Goal: Information Seeking & Learning: Learn about a topic

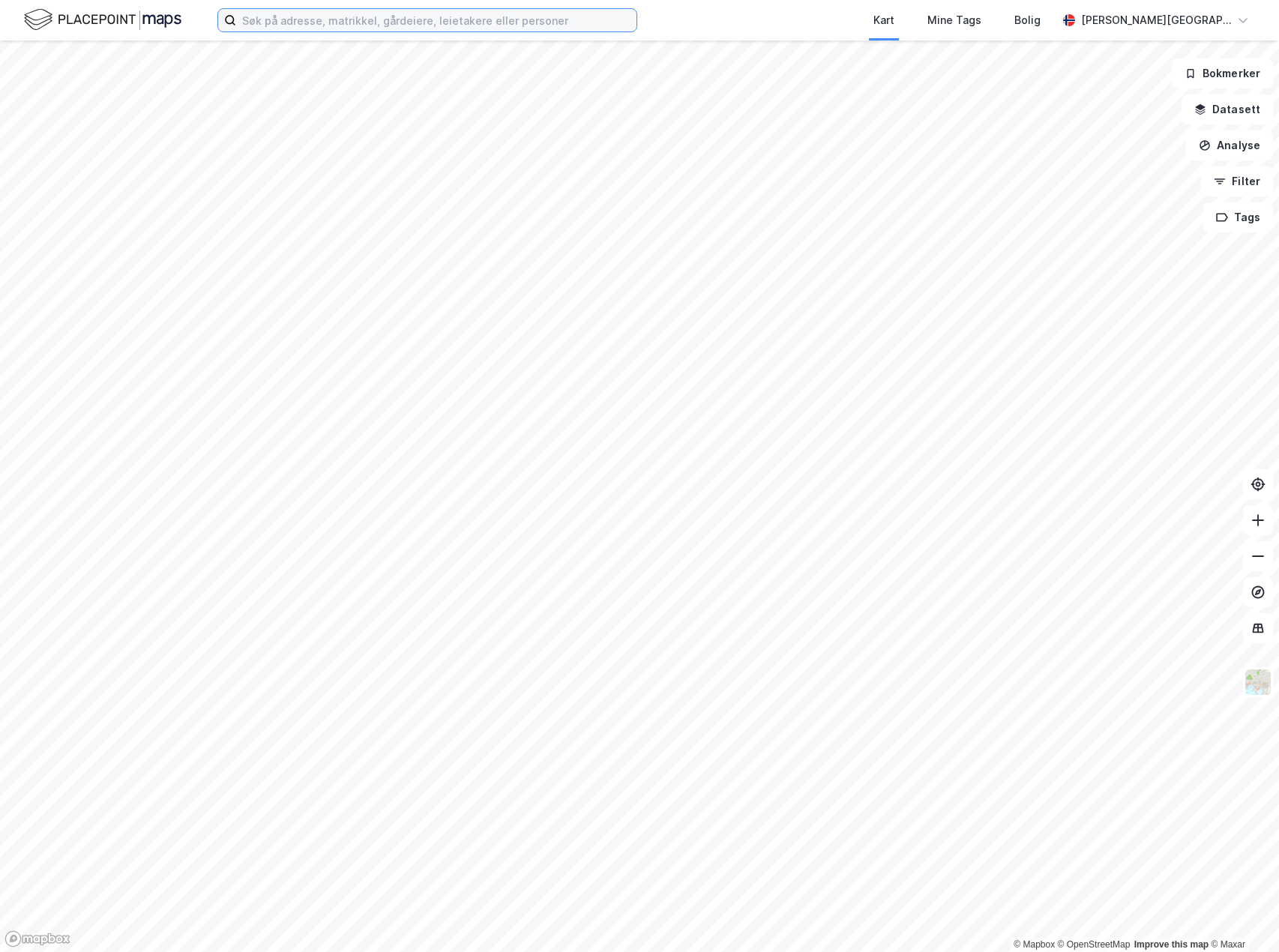
click at [349, 18] on input at bounding box center [436, 20] width 400 height 22
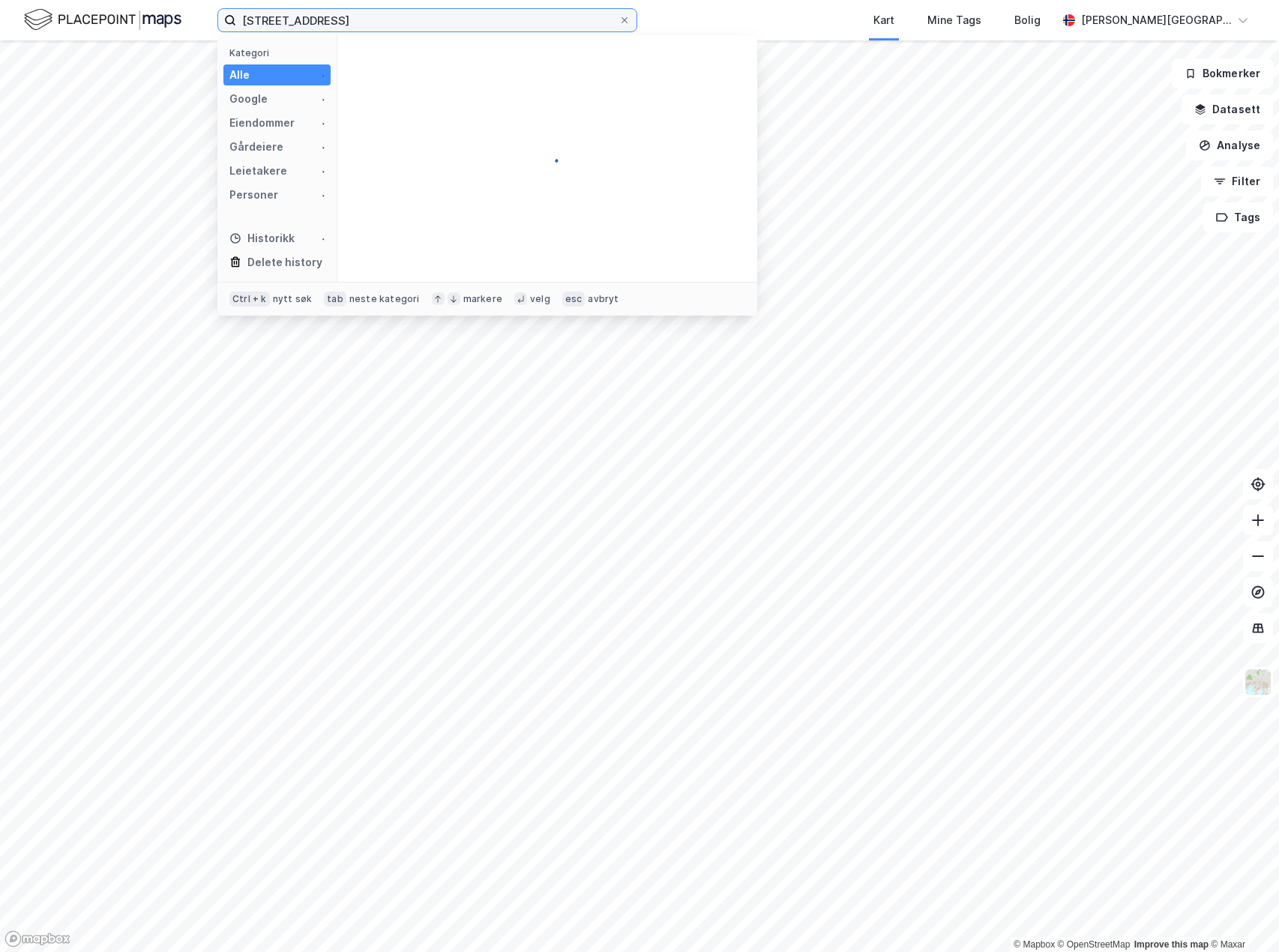
type input "[STREET_ADDRESS]"
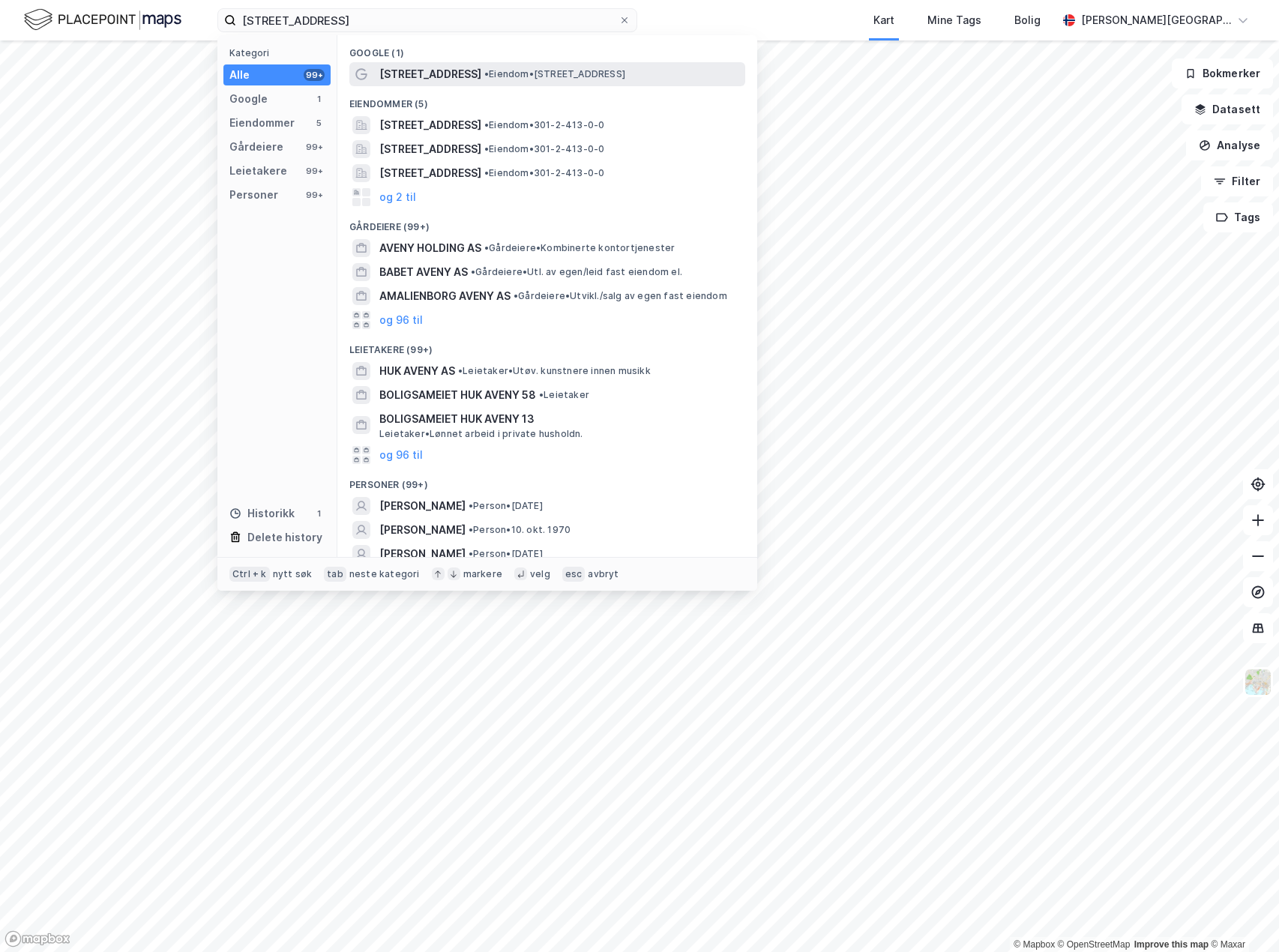
click at [405, 76] on span "[STREET_ADDRESS]" at bounding box center [430, 74] width 102 height 18
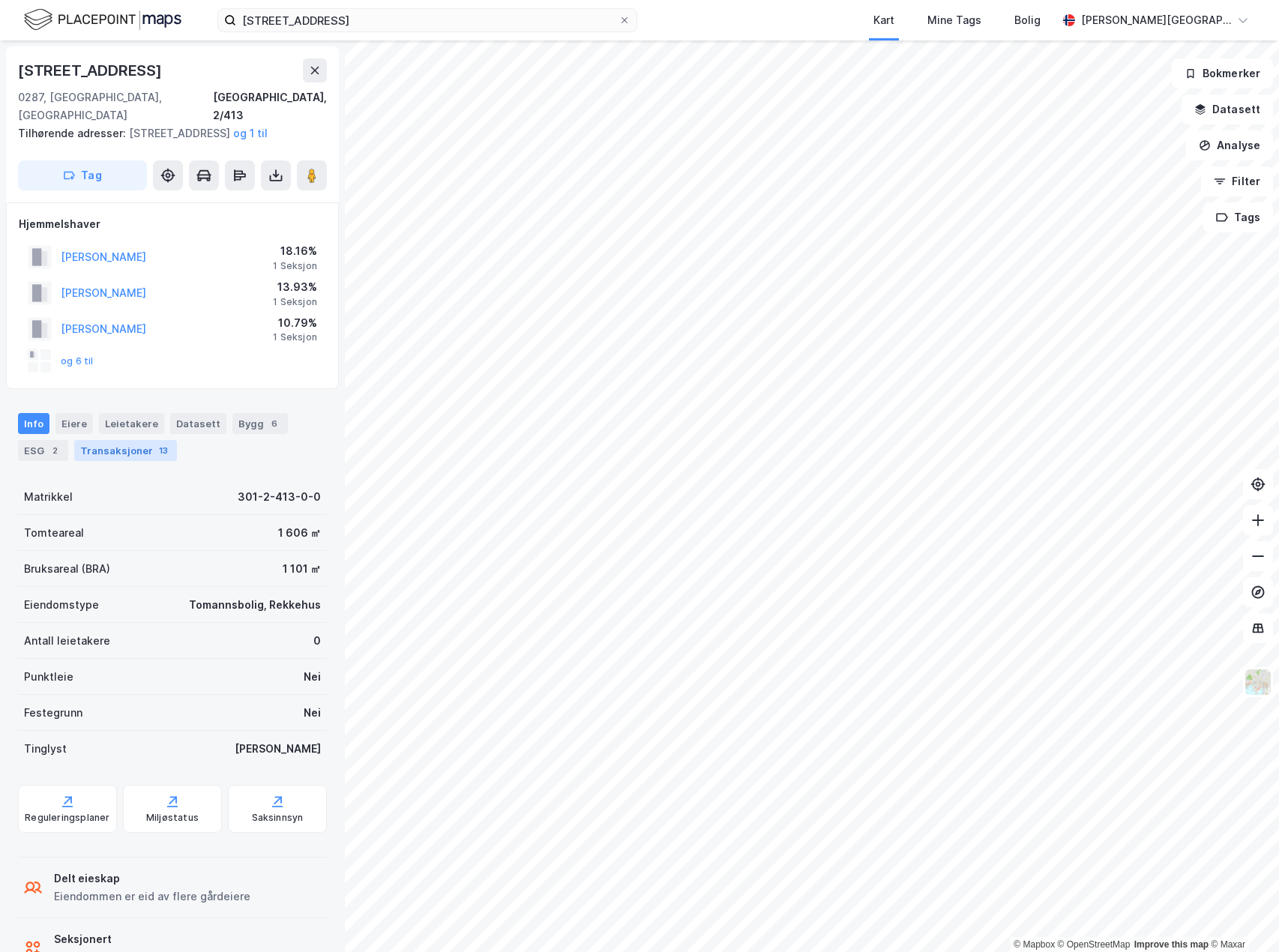
click at [119, 448] on div "Transaksjoner 13" at bounding box center [125, 450] width 102 height 21
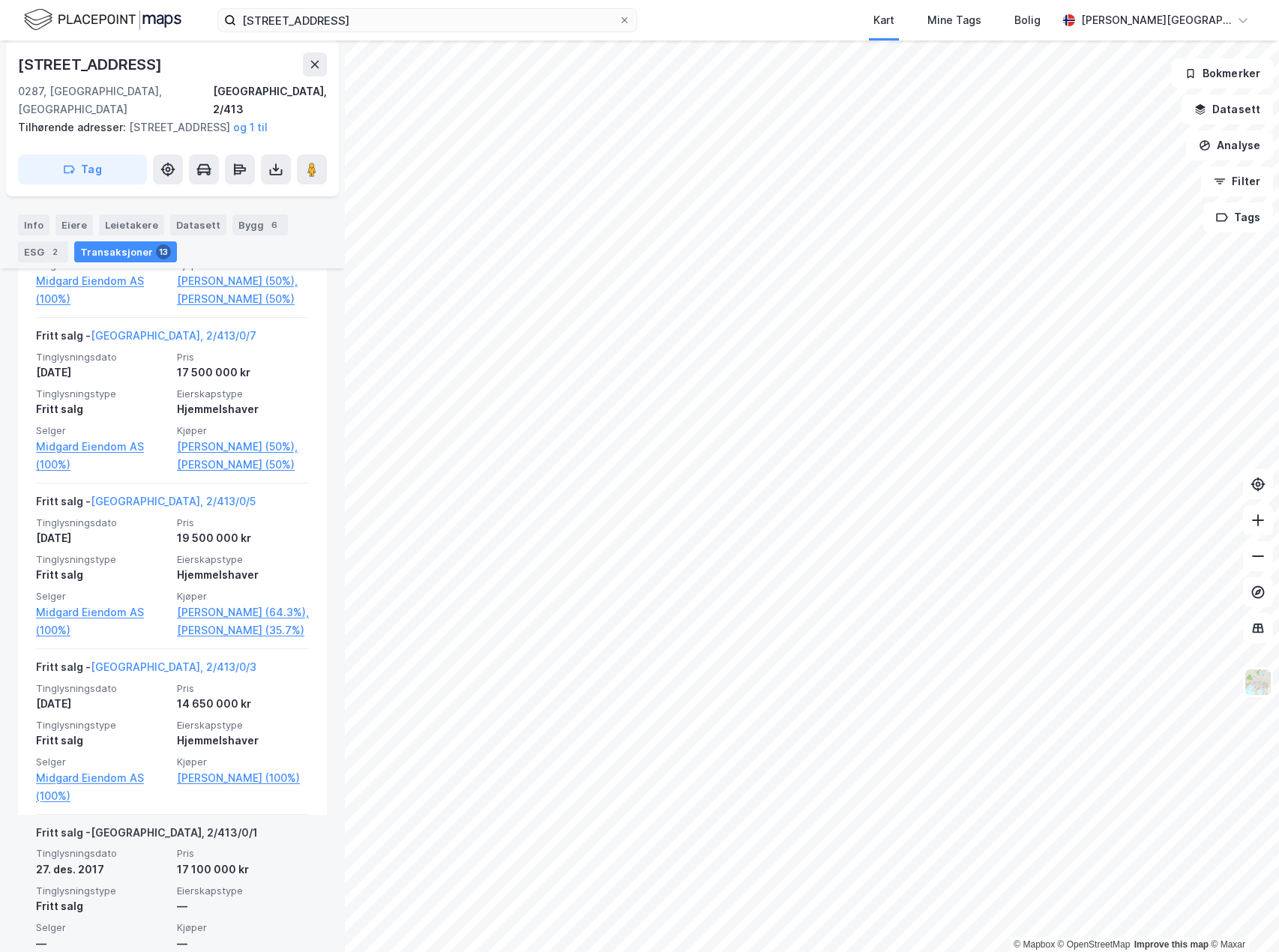
scroll to position [1050, 0]
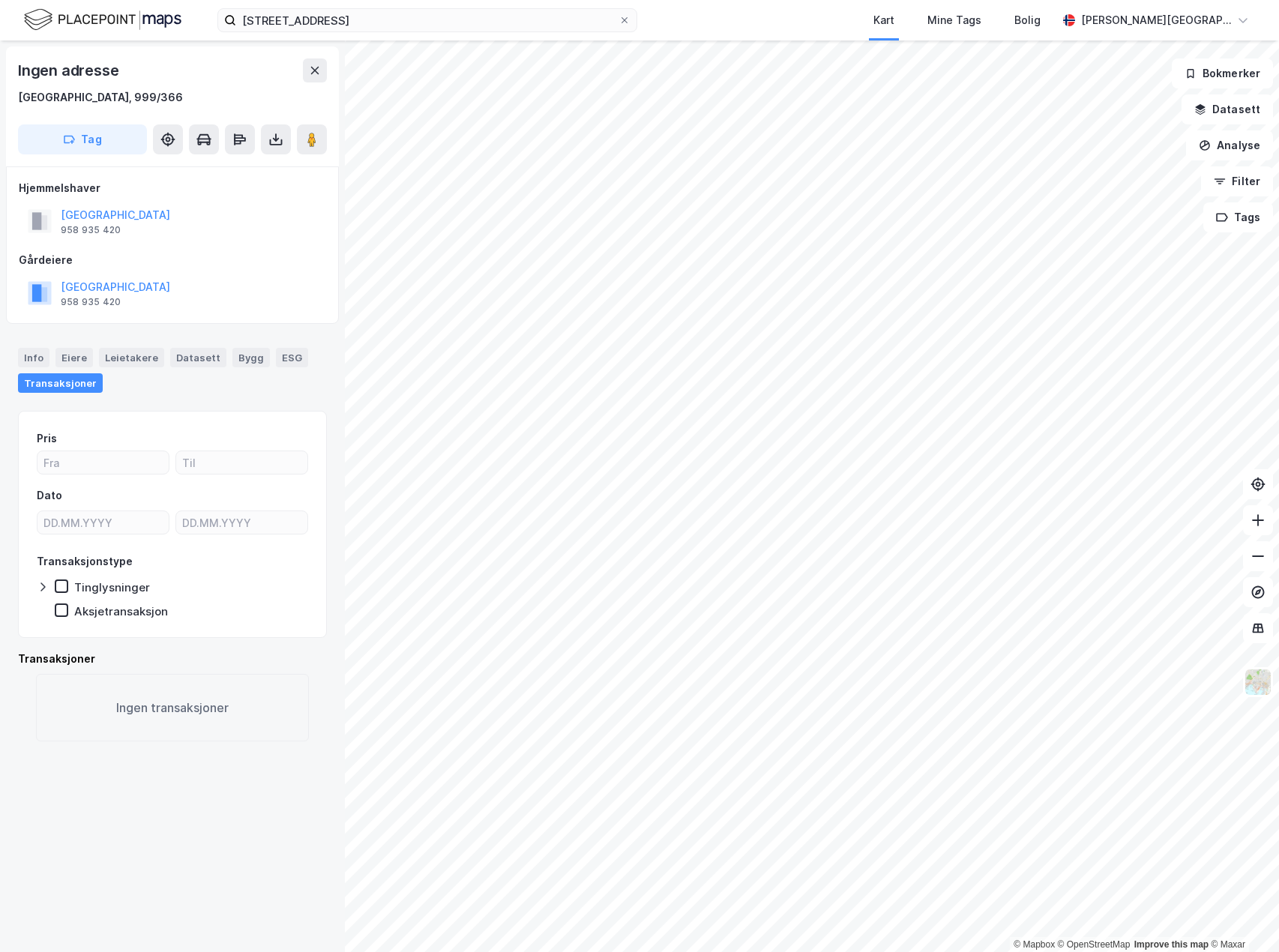
click at [161, 599] on div "© Mapbox © OpenStreetMap Improve this map © Maxar Ingen adresse [GEOGRAPHIC_DAT…" at bounding box center [640, 496] width 1279 height 912
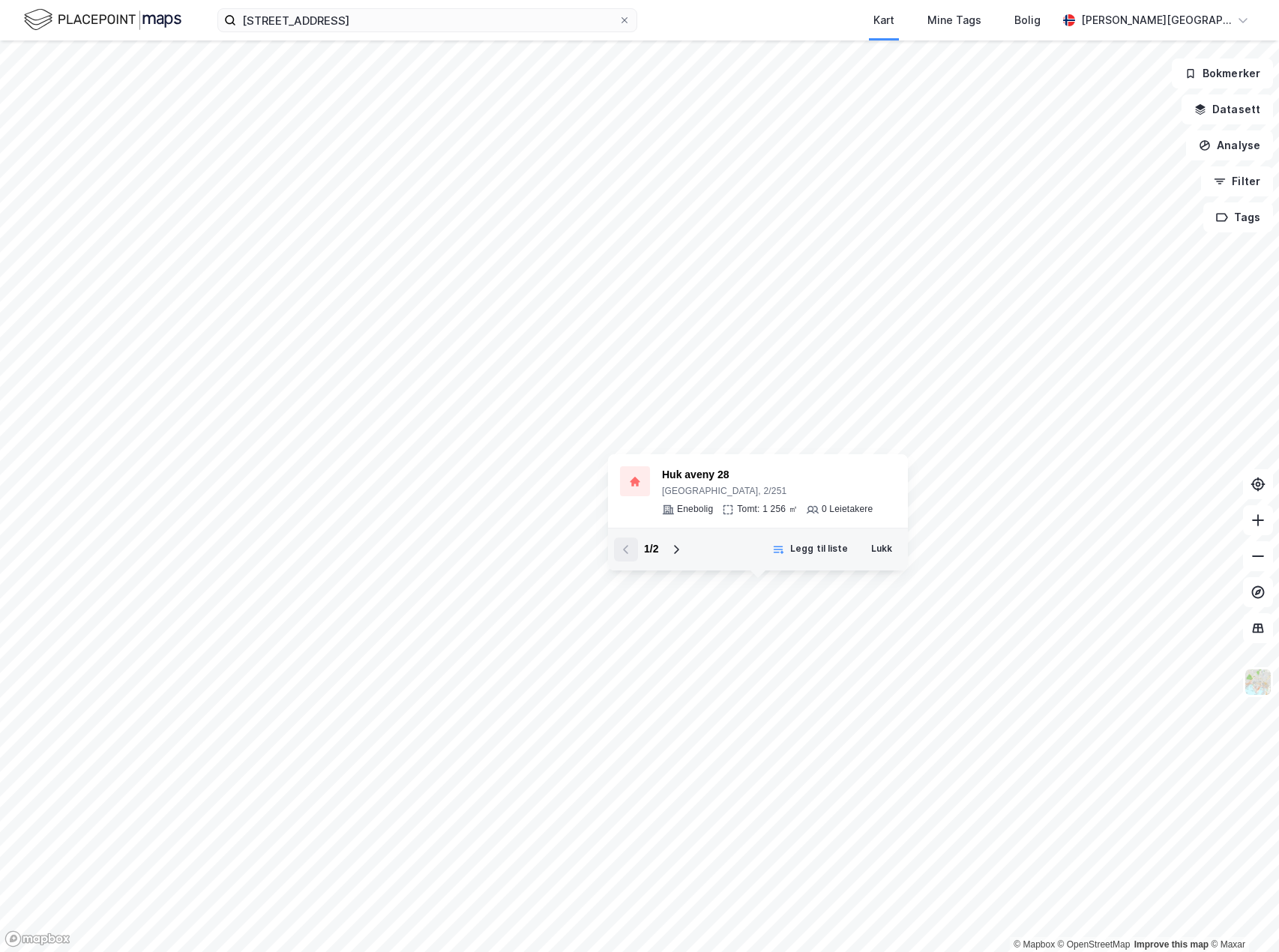
click at [745, 569] on div "1 / 2 Legg til liste Lukk" at bounding box center [758, 549] width 300 height 43
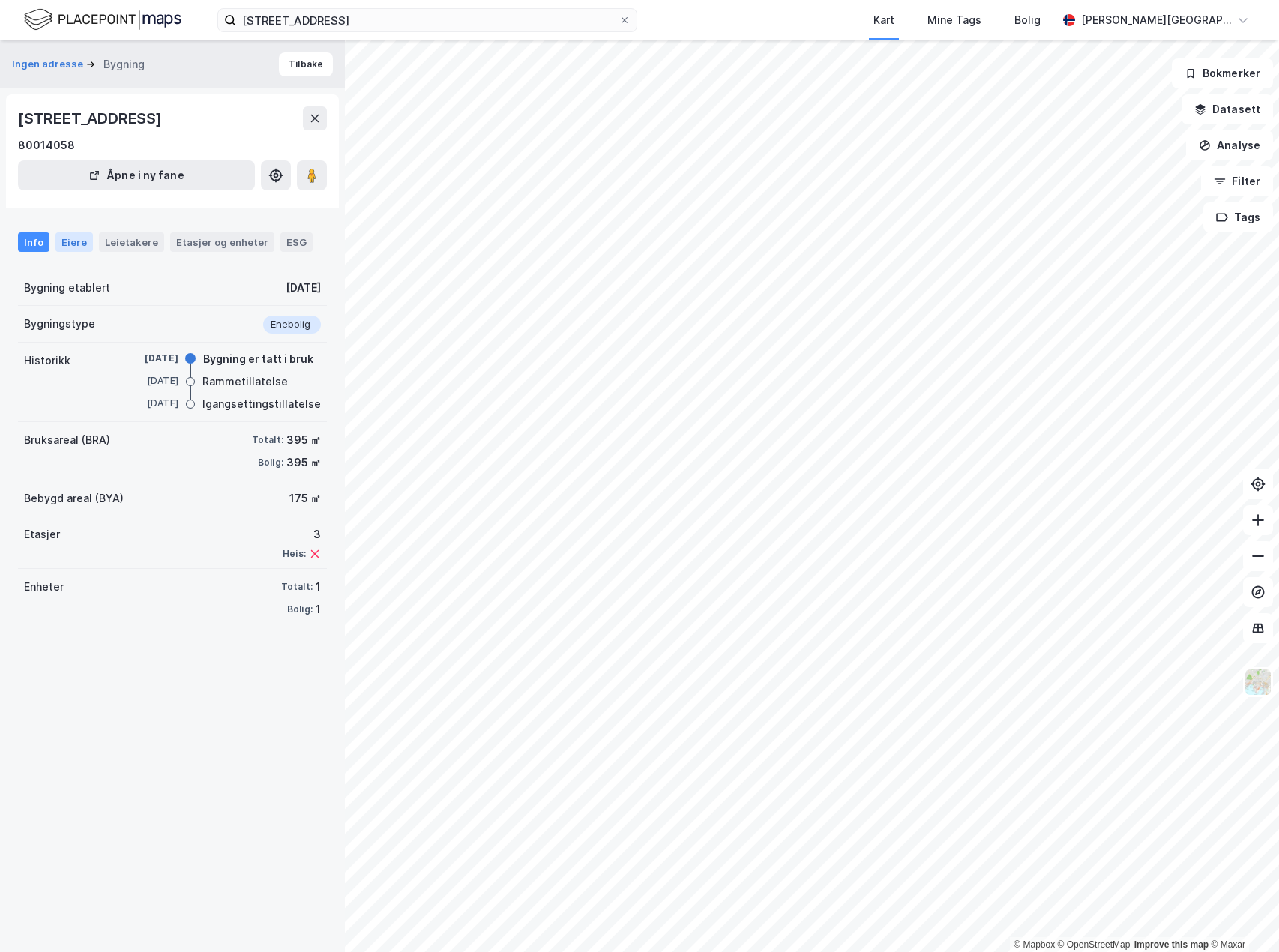
click at [70, 242] on div "Eiere" at bounding box center [74, 242] width 38 height 20
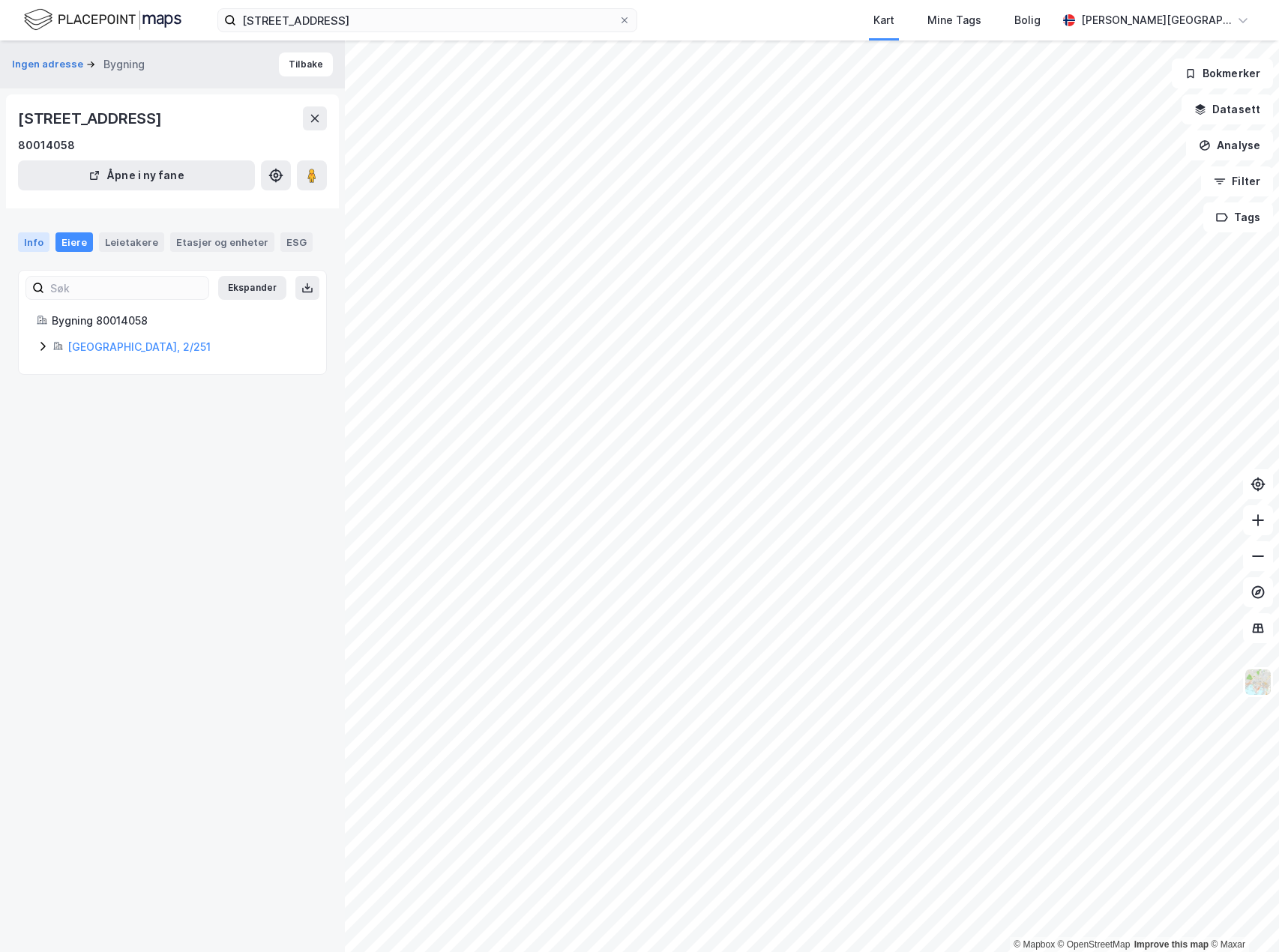
click at [25, 239] on div "Info" at bounding box center [34, 242] width 32 height 20
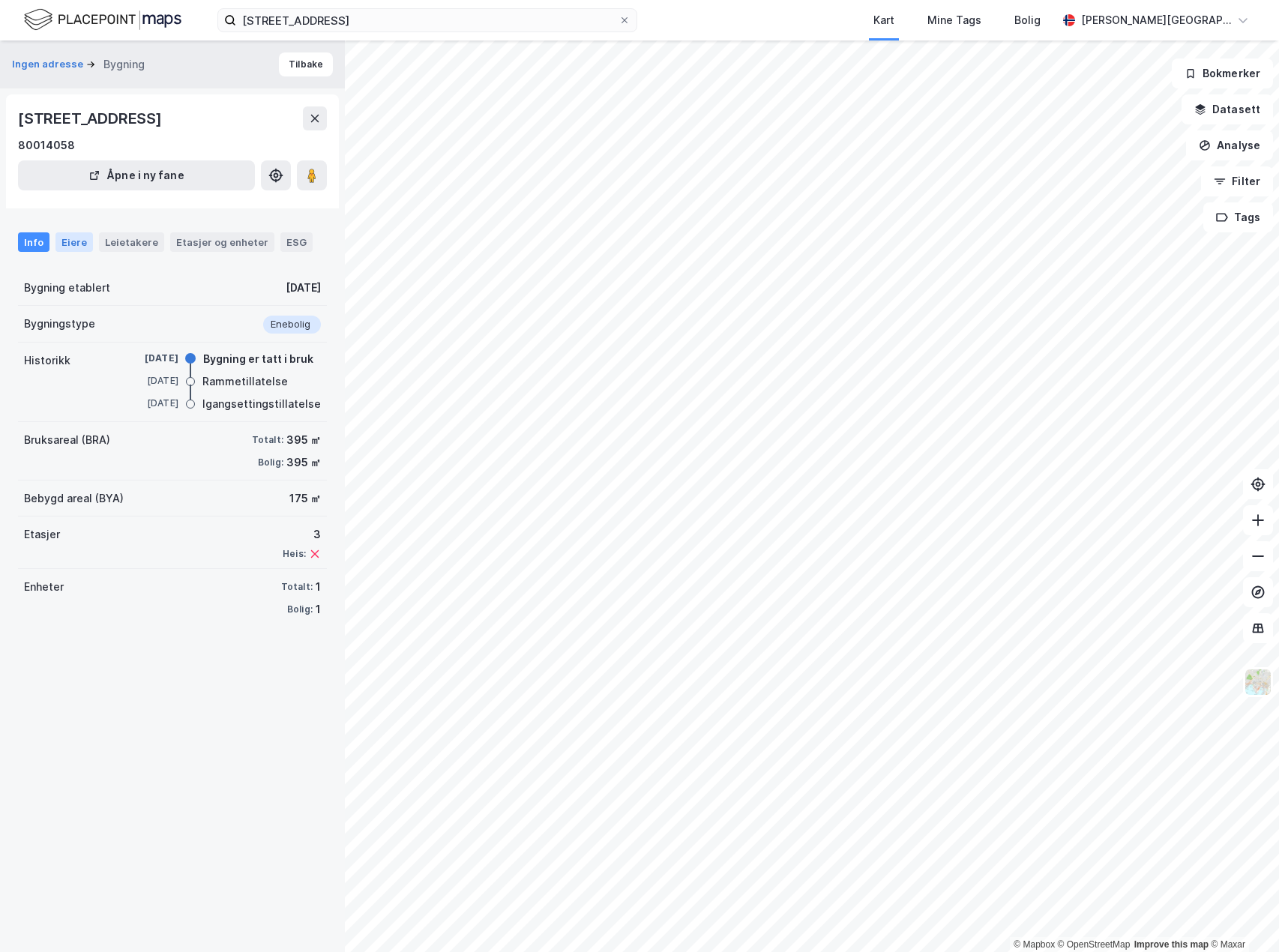
click at [79, 236] on div "Eiere" at bounding box center [74, 242] width 38 height 20
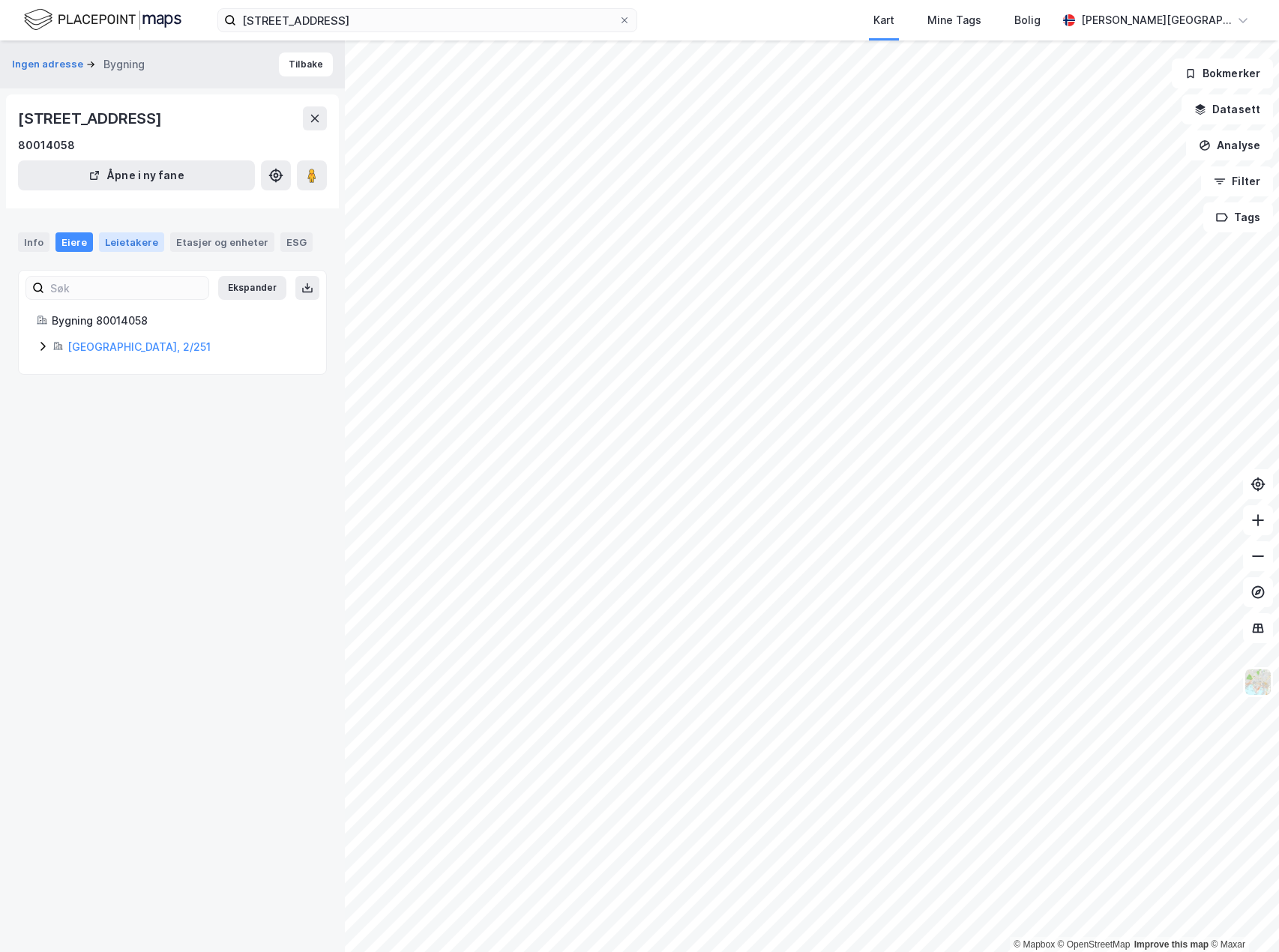
click at [145, 246] on div "Leietakere" at bounding box center [132, 242] width 65 height 20
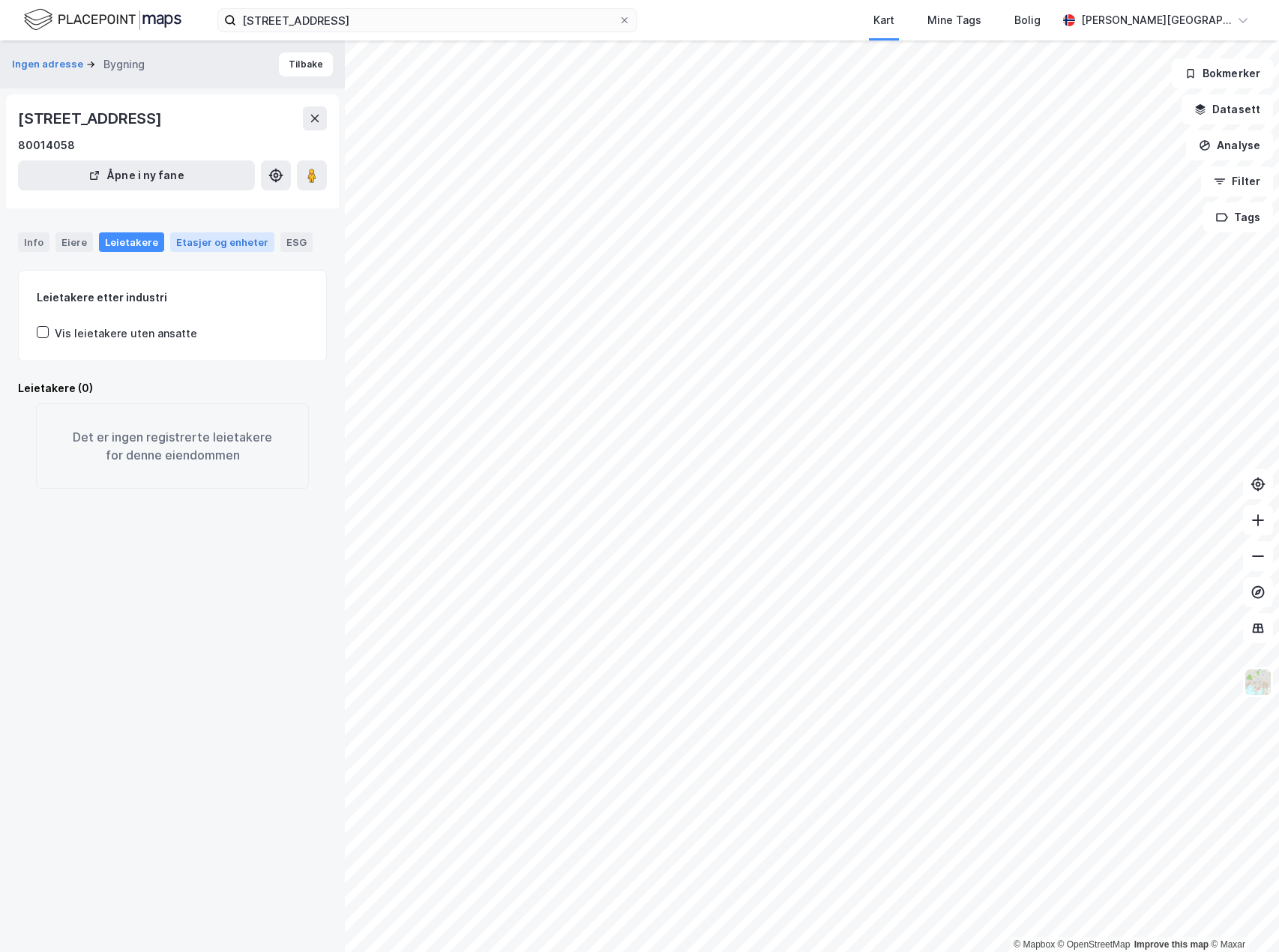
click at [195, 246] on div "Etasjer og enheter" at bounding box center [222, 243] width 92 height 14
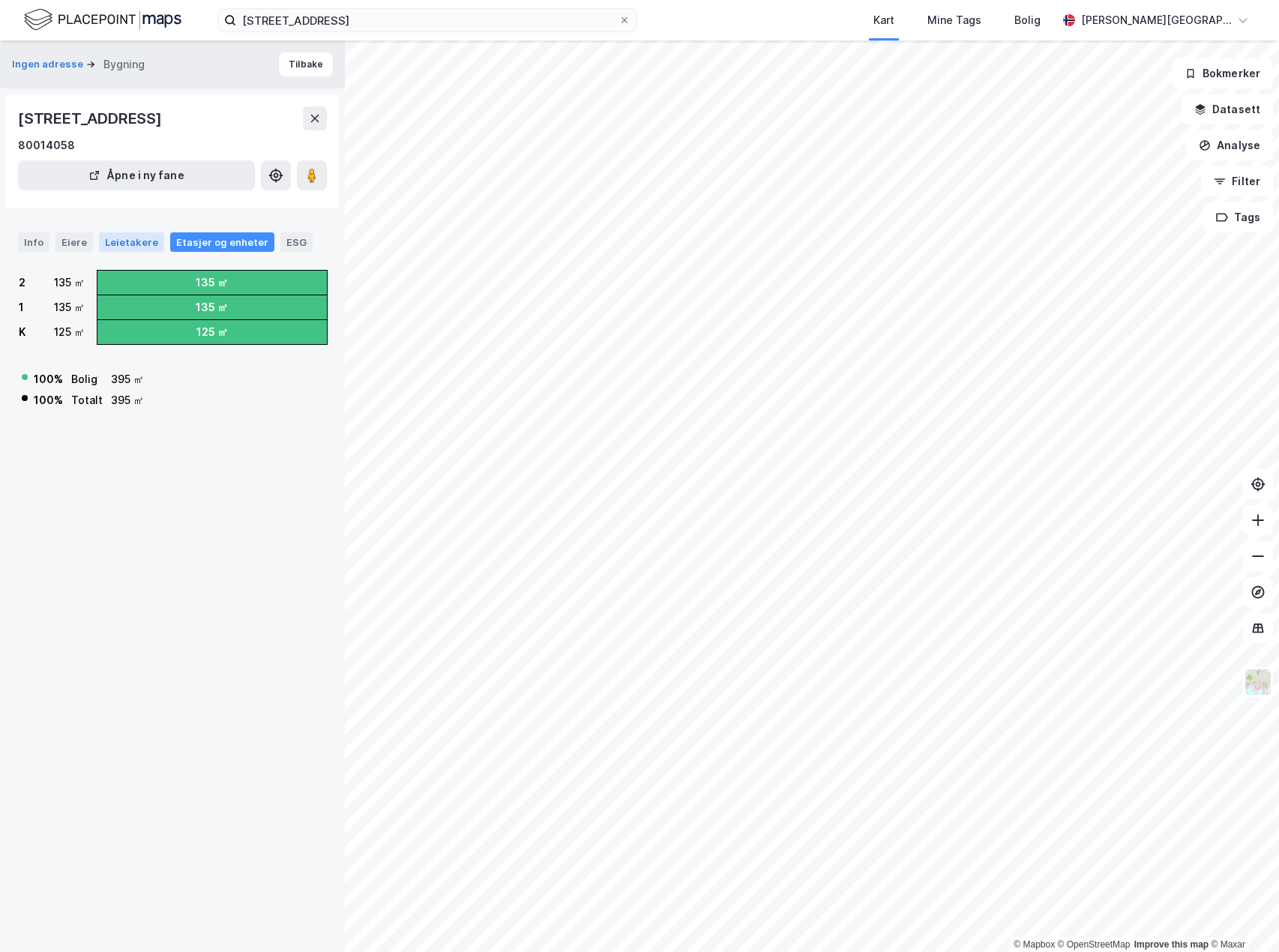
click at [128, 240] on div "Leietakere" at bounding box center [132, 242] width 65 height 20
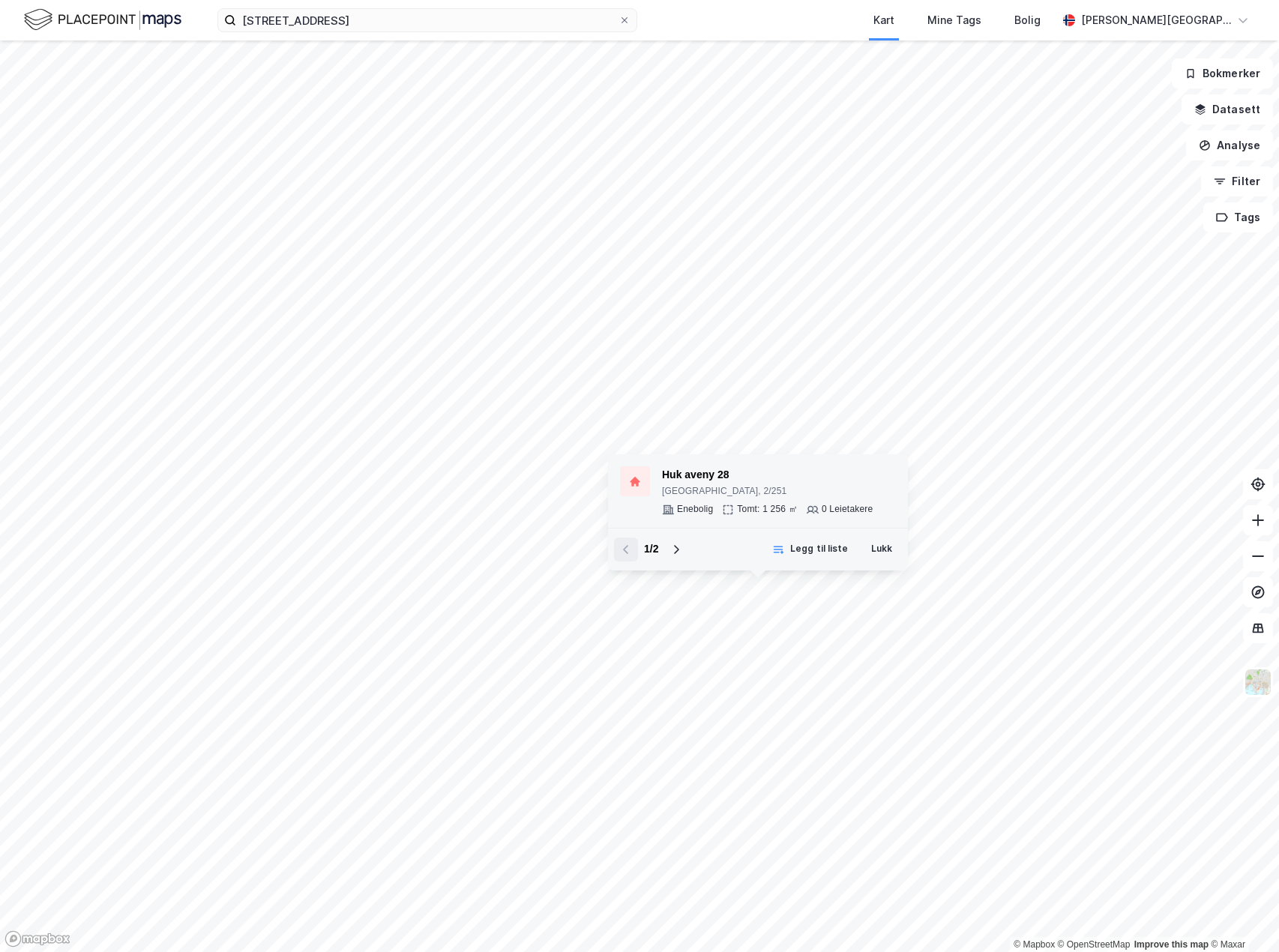
click at [680, 475] on div "Huk aveny 28" at bounding box center [767, 475] width 211 height 18
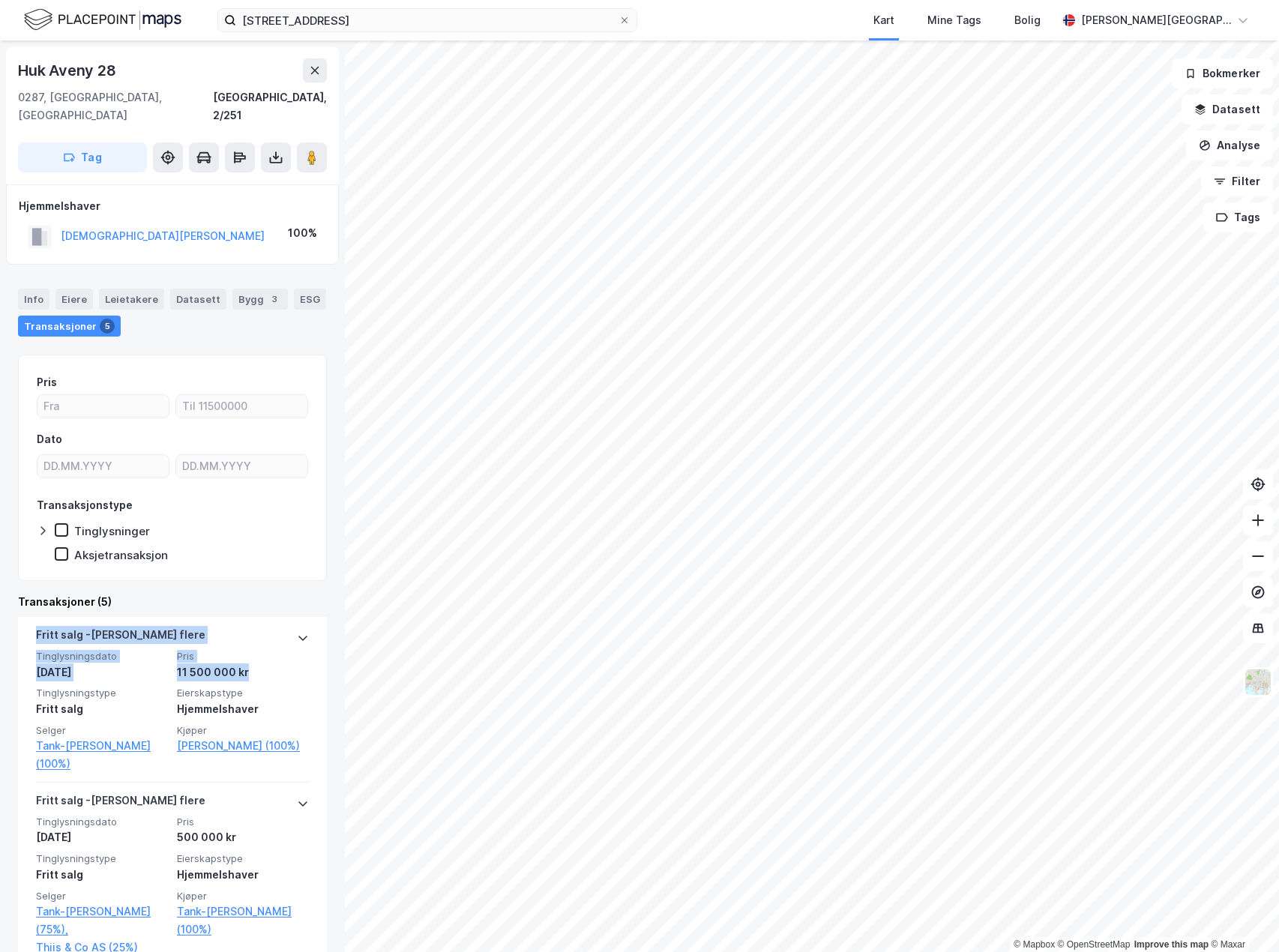
drag, startPoint x: 273, startPoint y: 658, endPoint x: 228, endPoint y: 586, distance: 84.9
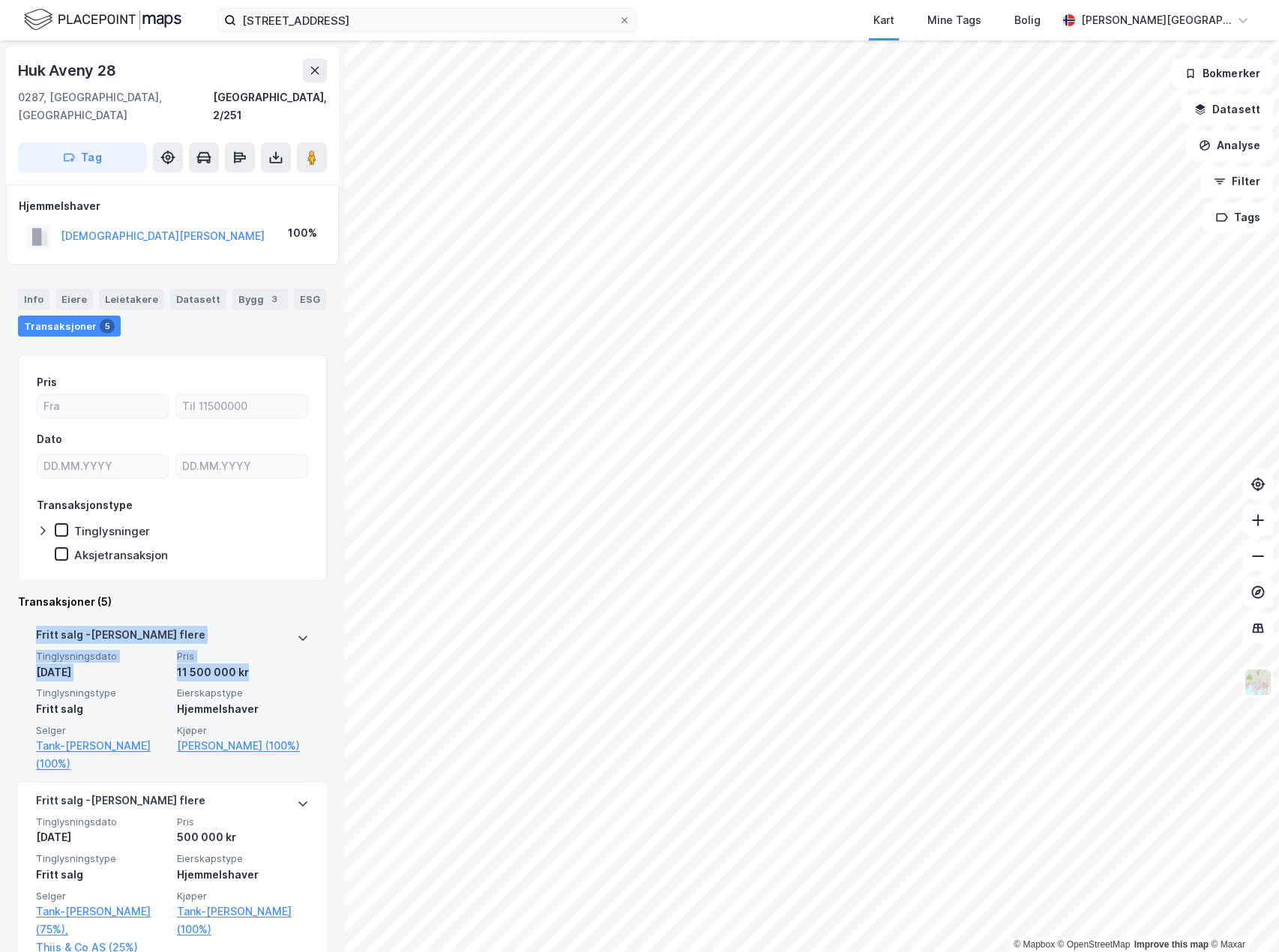
click at [282, 626] on div "[PERSON_NAME] flere" at bounding box center [172, 638] width 273 height 24
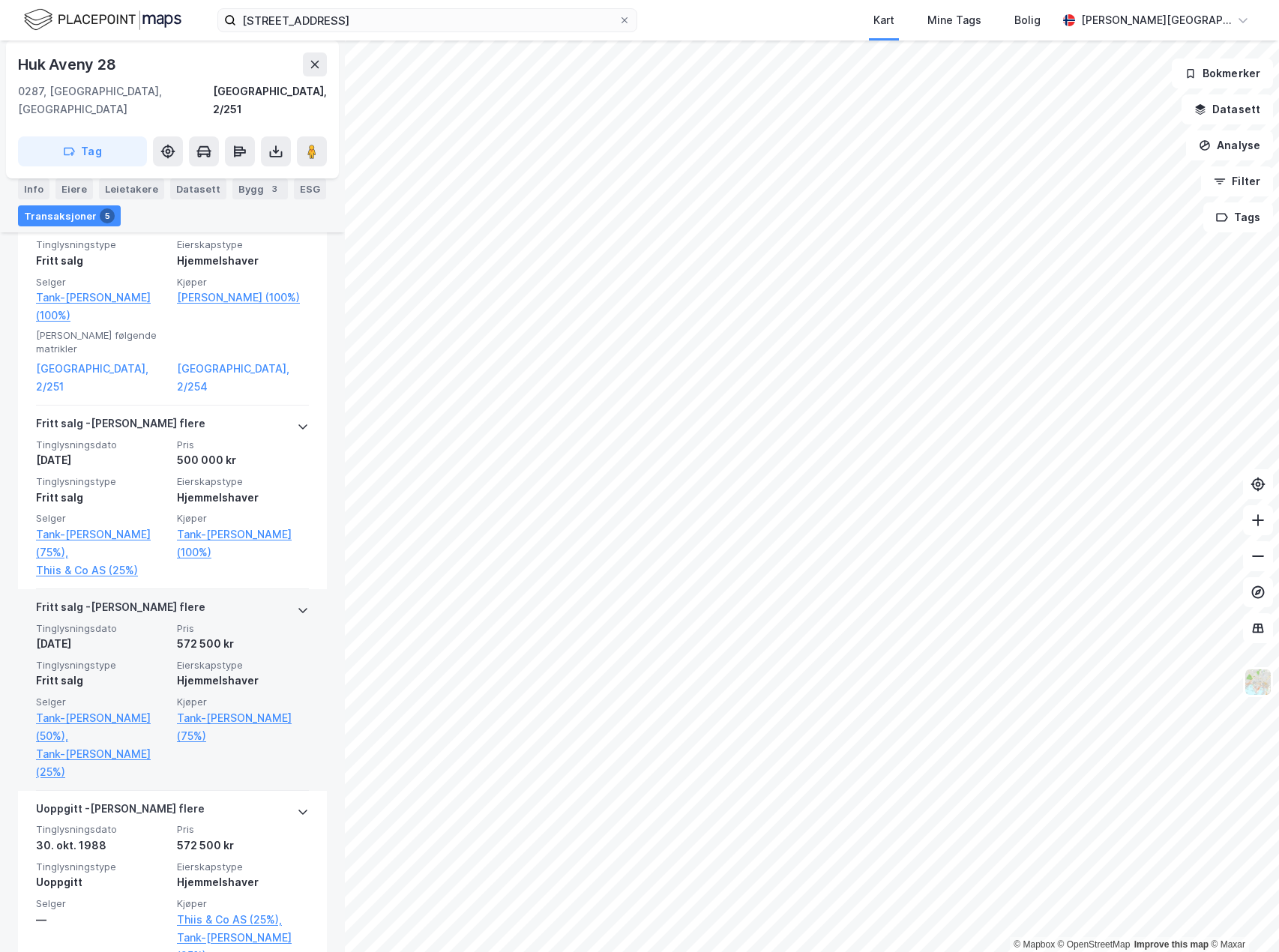
scroll to position [450, 0]
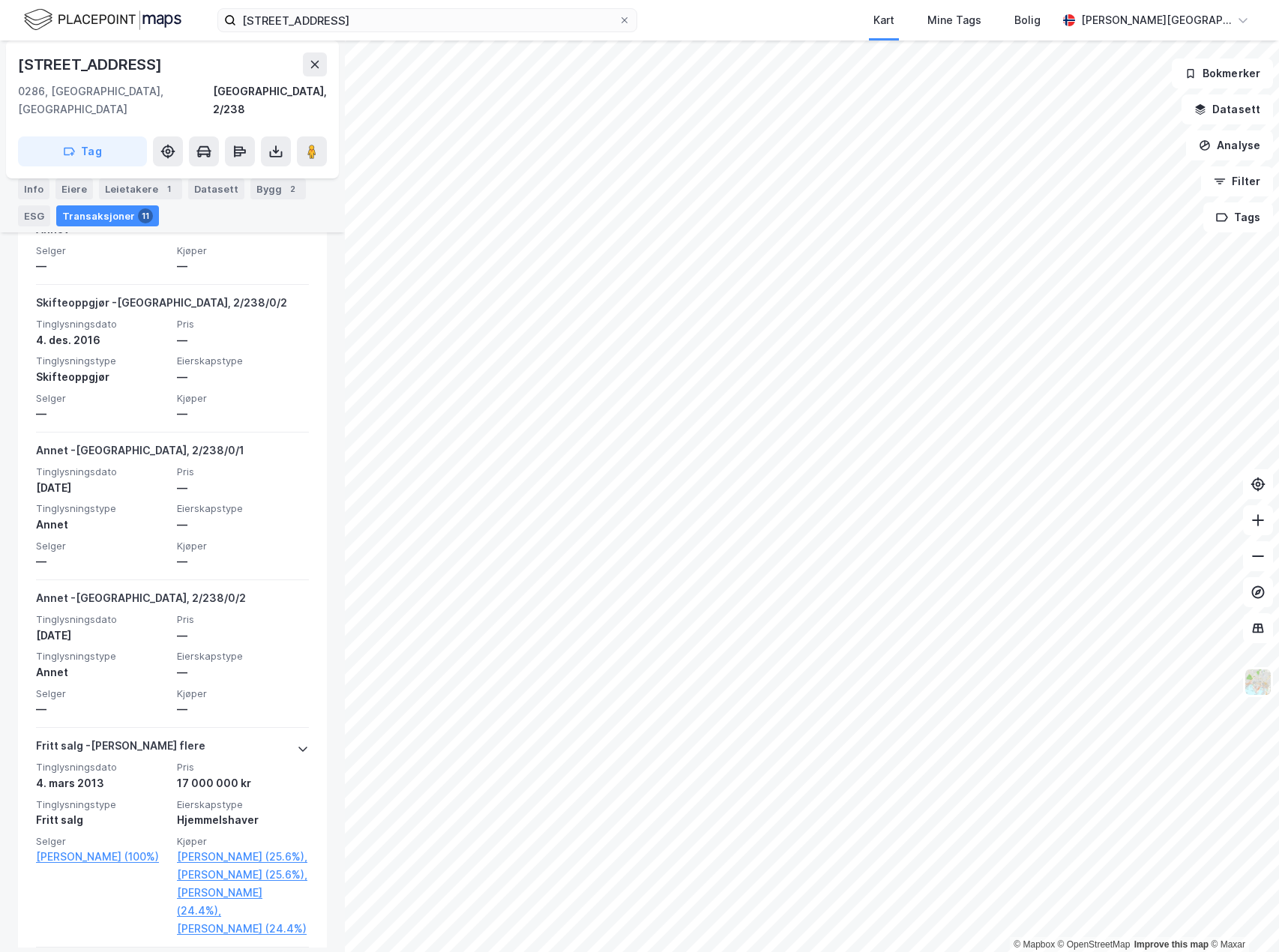
scroll to position [900, 0]
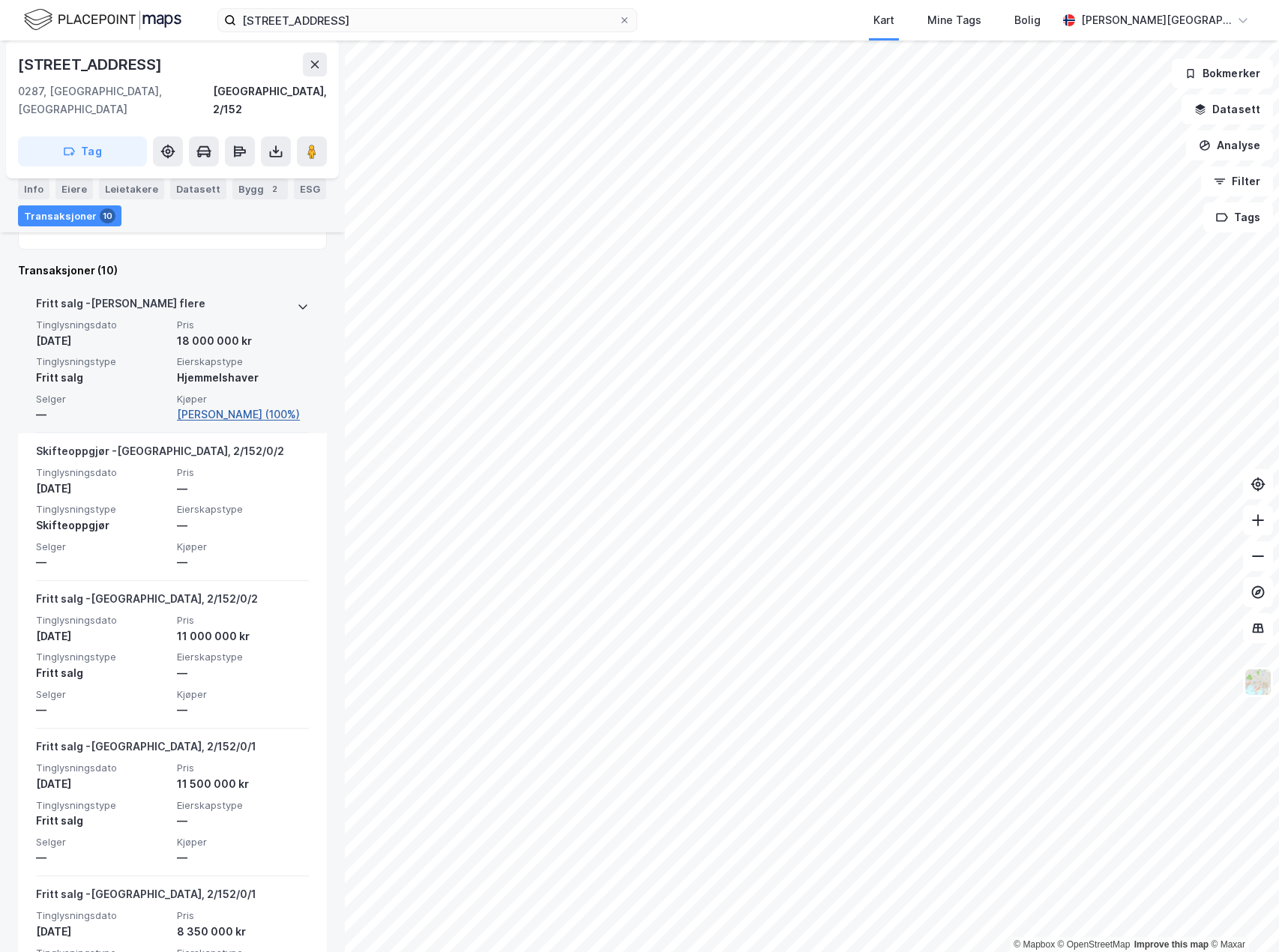
scroll to position [75, 0]
